Goal: Information Seeking & Learning: Understand process/instructions

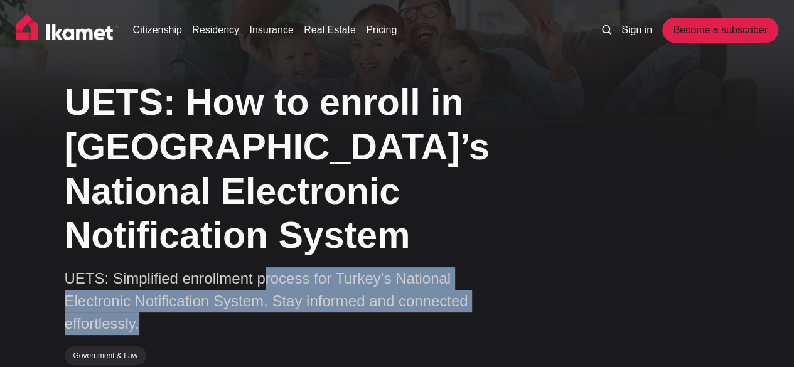
drag, startPoint x: 325, startPoint y: 239, endPoint x: 507, endPoint y: 278, distance: 186.7
click at [504, 277] on p "UETS: Simplified enrollment process for Turkey's National Electronic Notificati…" at bounding box center [285, 302] width 440 height 68
click at [445, 272] on p "UETS: Simplified enrollment process for Turkey's National Electronic Notificati…" at bounding box center [285, 302] width 440 height 68
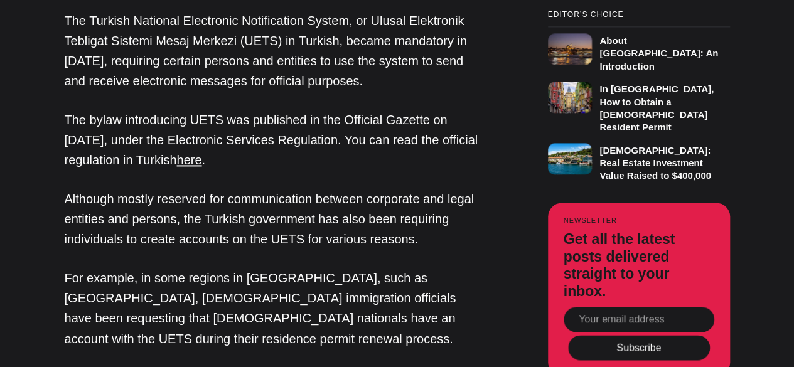
scroll to position [879, 0]
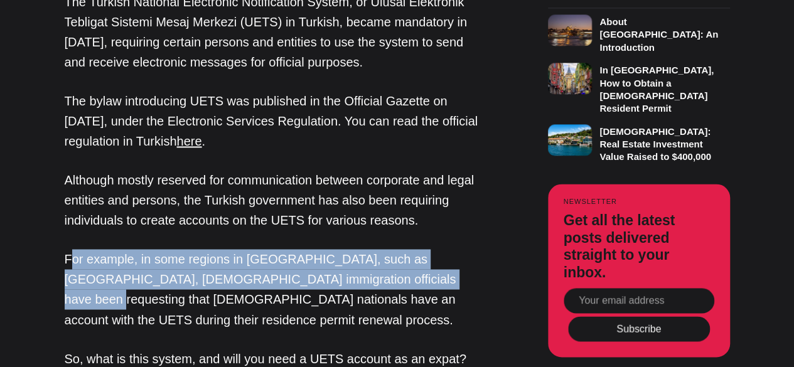
drag, startPoint x: 95, startPoint y: 202, endPoint x: 418, endPoint y: 220, distance: 323.3
click at [418, 249] on p "For example, in some regions in [GEOGRAPHIC_DATA], such as [GEOGRAPHIC_DATA], […" at bounding box center [275, 289] width 421 height 80
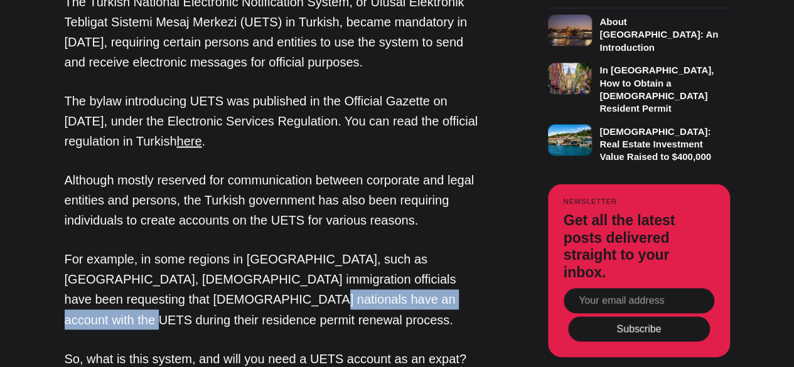
drag, startPoint x: 195, startPoint y: 247, endPoint x: 403, endPoint y: 252, distance: 208.6
click at [403, 252] on p "For example, in some regions in [GEOGRAPHIC_DATA], such as [GEOGRAPHIC_DATA], […" at bounding box center [275, 289] width 421 height 80
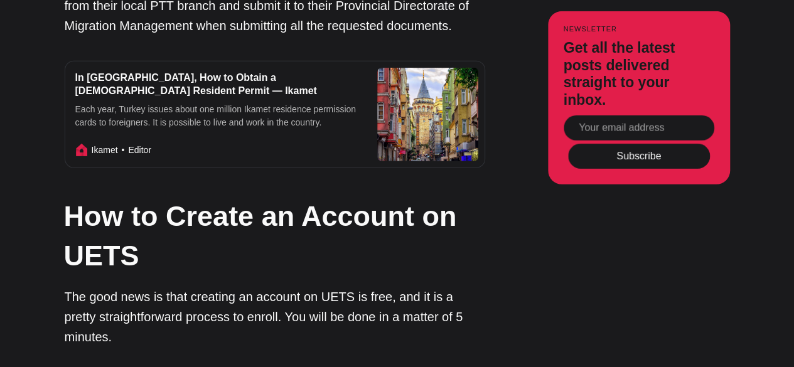
scroll to position [1947, 0]
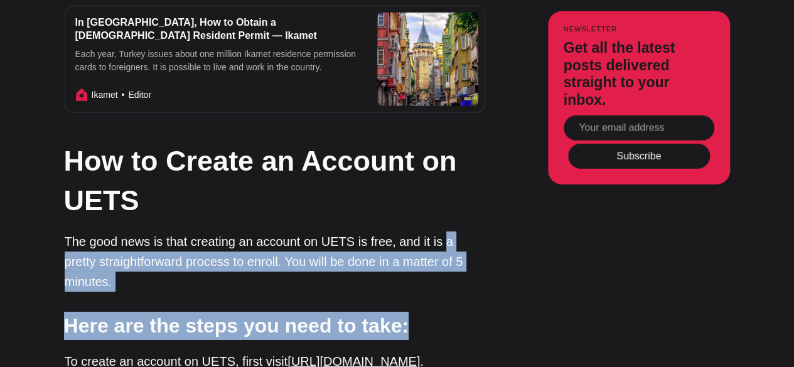
drag, startPoint x: 440, startPoint y: 155, endPoint x: 457, endPoint y: 208, distance: 56.2
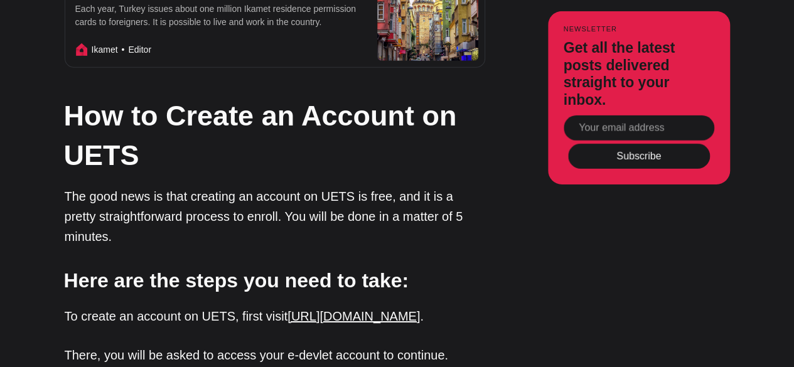
scroll to position [2010, 0]
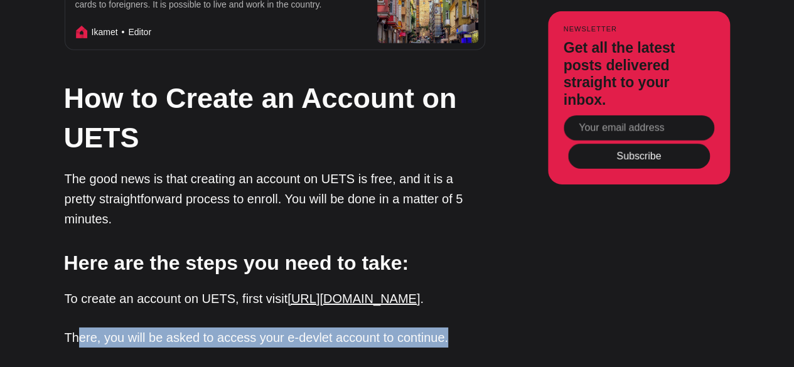
drag, startPoint x: 152, startPoint y: 235, endPoint x: 468, endPoint y: 239, distance: 316.5
click at [468, 328] on p "There, you will be asked to access your e-devlet account to continue." at bounding box center [275, 338] width 421 height 20
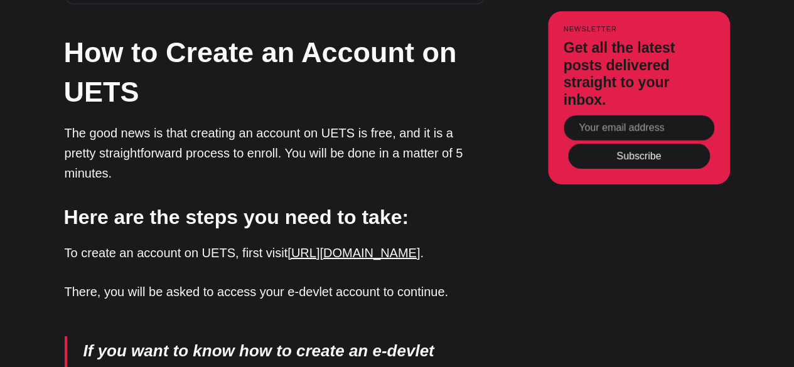
scroll to position [2135, 0]
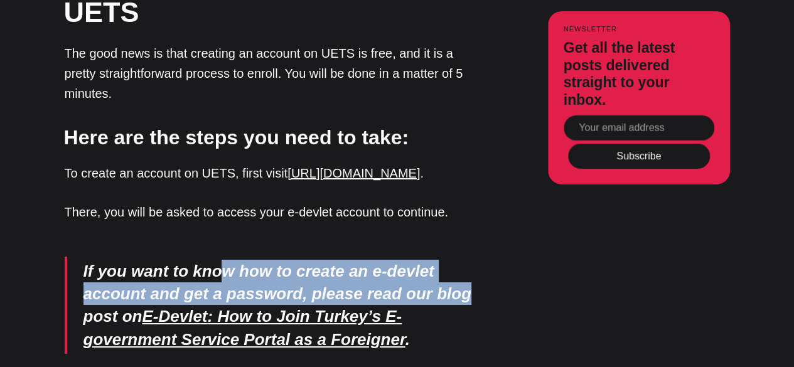
drag, startPoint x: 308, startPoint y: 171, endPoint x: 461, endPoint y: 198, distance: 154.9
click at [461, 257] on blockquote "If you want to know how to create an e-devlet account and get a password, pleas…" at bounding box center [275, 306] width 421 height 98
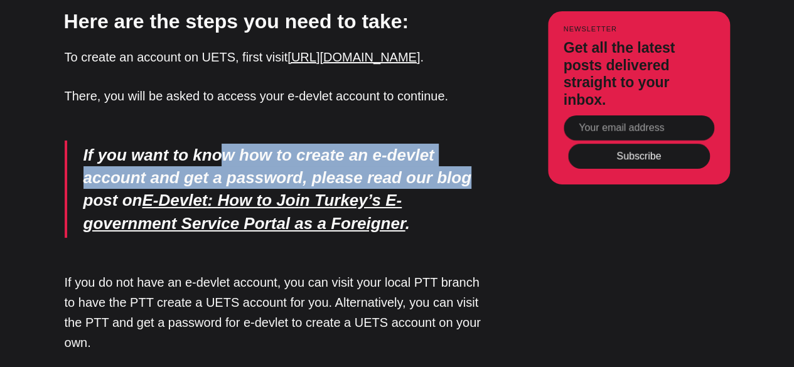
scroll to position [2261, 0]
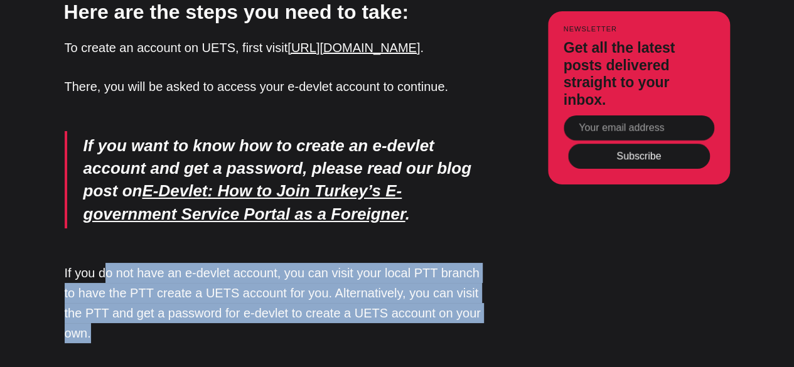
drag, startPoint x: 109, startPoint y: 180, endPoint x: 465, endPoint y: 240, distance: 360.5
click at [465, 263] on p "If you do not have an e-devlet account, you can visit your local PTT branch to …" at bounding box center [275, 303] width 421 height 80
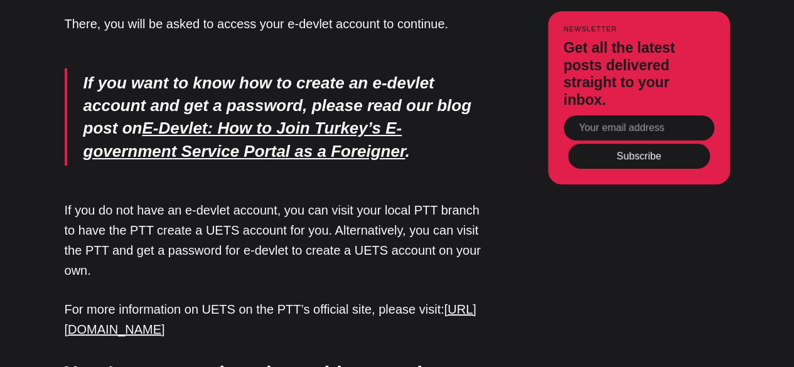
scroll to position [2386, 0]
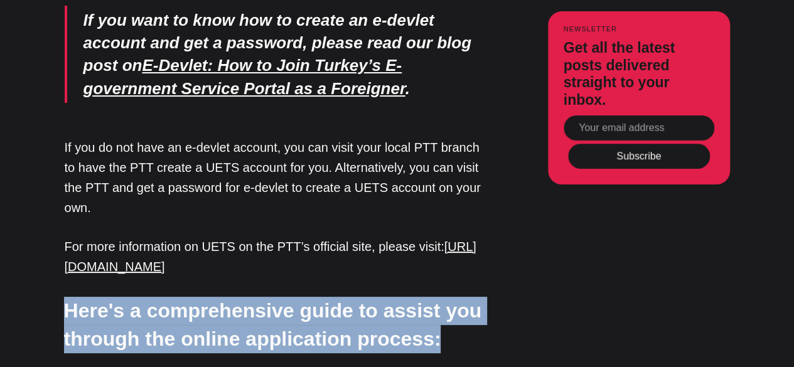
drag, startPoint x: 70, startPoint y: 217, endPoint x: 440, endPoint y: 243, distance: 370.2
click at [440, 297] on h3 "Here's a comprehensive guide to assist you through the online application proce…" at bounding box center [274, 325] width 421 height 57
click at [439, 297] on h3 "Here's a comprehensive guide to assist you through the online application proce…" at bounding box center [274, 325] width 421 height 57
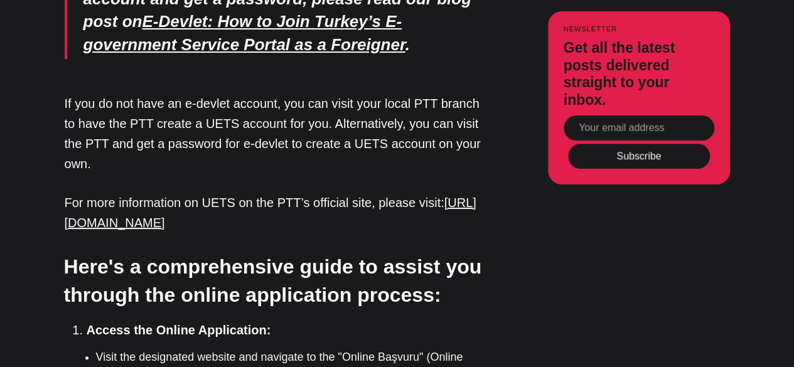
scroll to position [2449, 0]
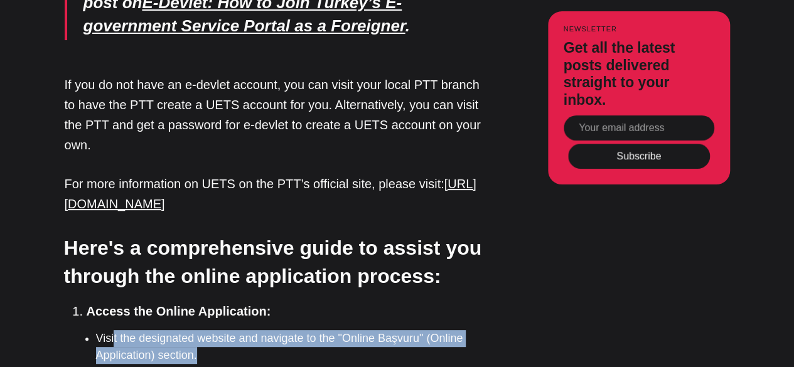
drag, startPoint x: 113, startPoint y: 238, endPoint x: 451, endPoint y: 253, distance: 338.2
click at [451, 330] on li "Visit the designated website and navigate to the "Online Başvuru" (Online Appli…" at bounding box center [290, 347] width 389 height 34
click at [443, 330] on li "Visit the designated website and navigate to the "Online Başvuru" (Online Appli…" at bounding box center [290, 347] width 389 height 34
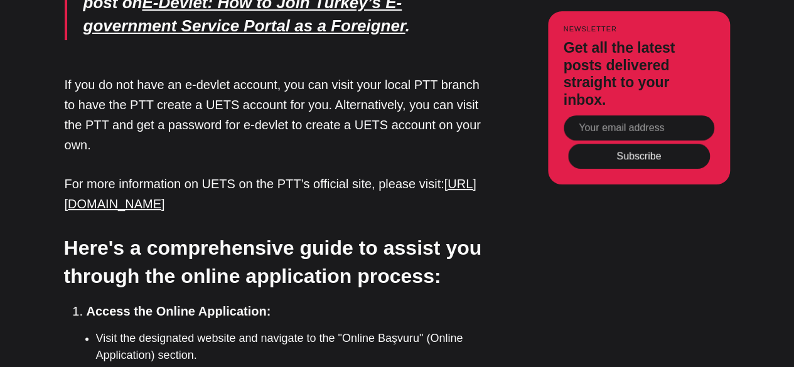
drag, startPoint x: 192, startPoint y: 287, endPoint x: 325, endPoint y: 292, distance: 132.6
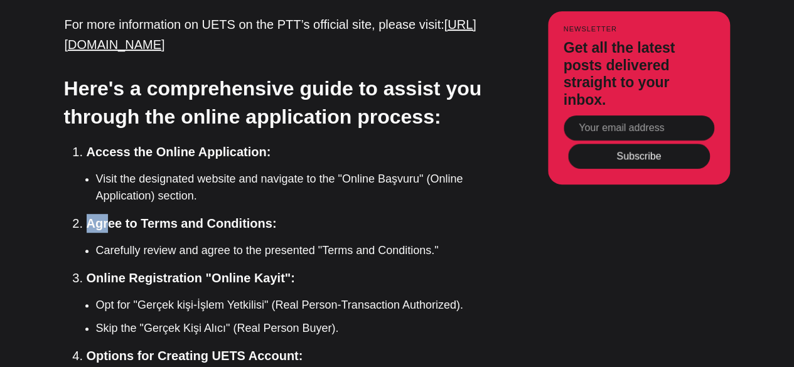
scroll to position [2637, 0]
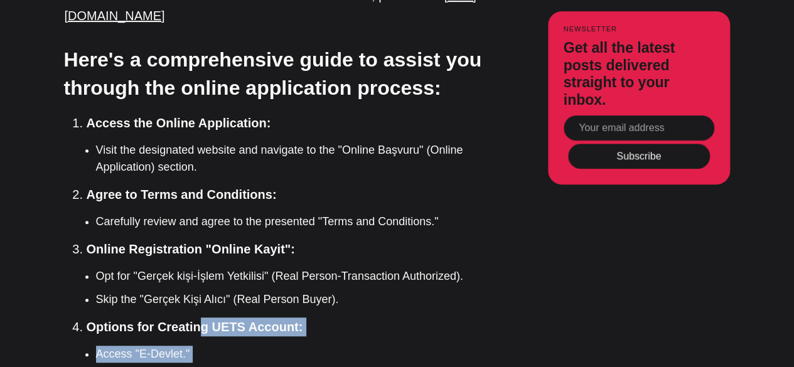
drag, startPoint x: 237, startPoint y: 228, endPoint x: 278, endPoint y: 323, distance: 103.2
drag, startPoint x: 278, startPoint y: 322, endPoint x: 319, endPoint y: 281, distance: 58.2
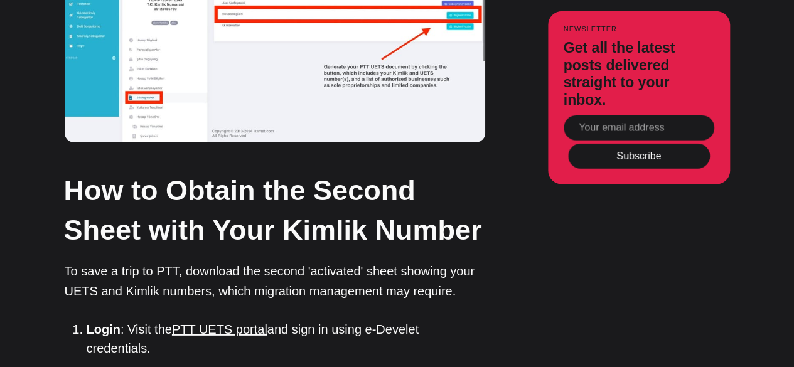
scroll to position [4396, 0]
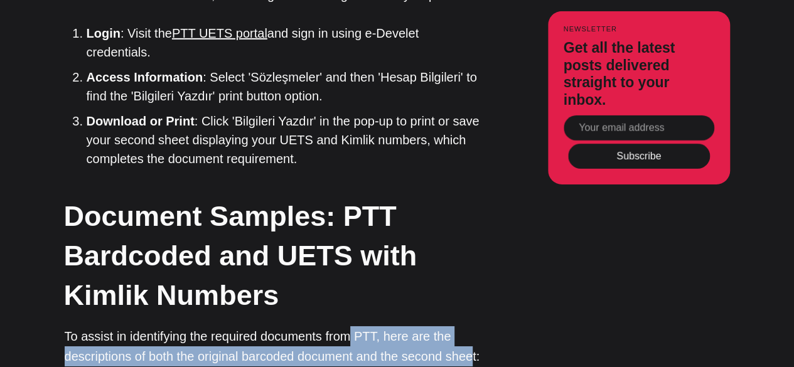
drag, startPoint x: 400, startPoint y: 227, endPoint x: 474, endPoint y: 239, distance: 75.1
click at [474, 327] on p "To assist in identifying the required documents from PTT, here are the descript…" at bounding box center [275, 347] width 421 height 40
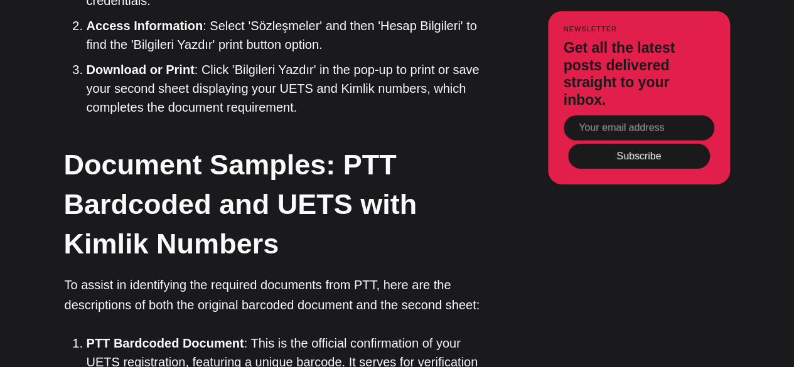
scroll to position [4459, 0]
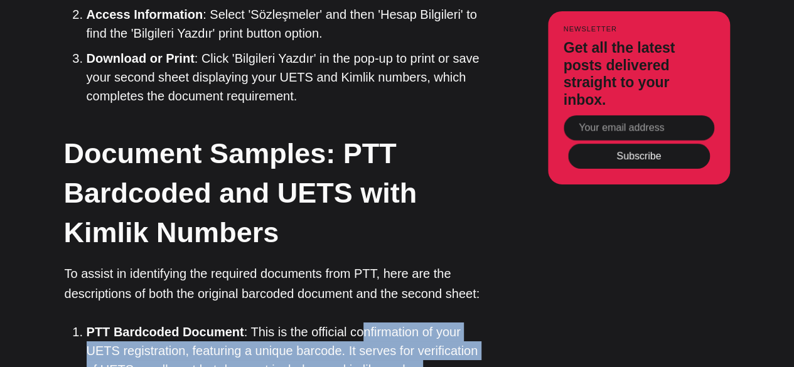
drag, startPoint x: 388, startPoint y: 218, endPoint x: 465, endPoint y: 254, distance: 84.8
click at [465, 323] on li "PTT Bardcoded Document : This is the official confirmation of your UETS registr…" at bounding box center [286, 351] width 399 height 57
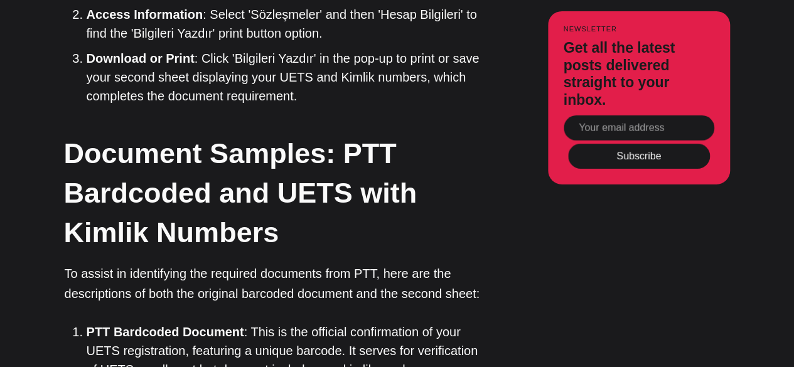
drag, startPoint x: 234, startPoint y: 305, endPoint x: 502, endPoint y: 312, distance: 268.9
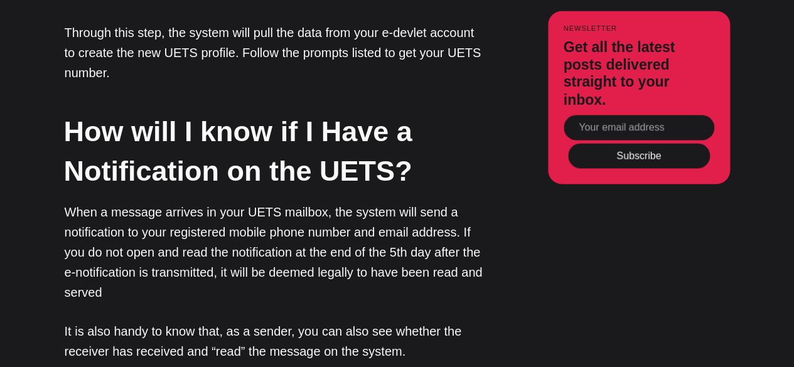
scroll to position [5966, 0]
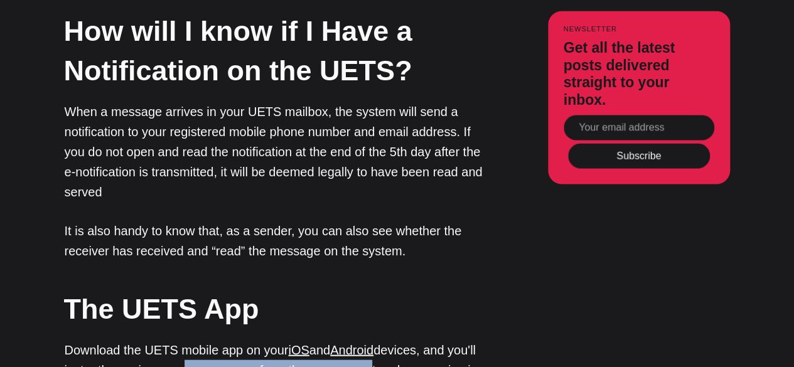
drag, startPoint x: 229, startPoint y: 242, endPoint x: 411, endPoint y: 241, distance: 182.1
click at [407, 340] on p "Download the UETS mobile app on your iOS and Android devices, and you'll instan…" at bounding box center [275, 370] width 421 height 60
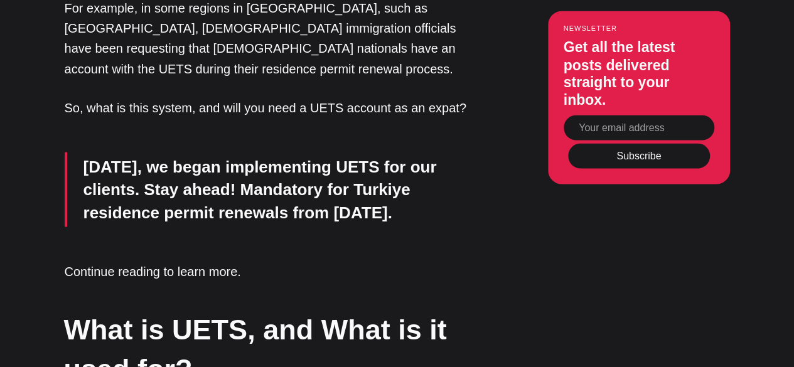
scroll to position [0, 0]
